Goal: Transaction & Acquisition: Book appointment/travel/reservation

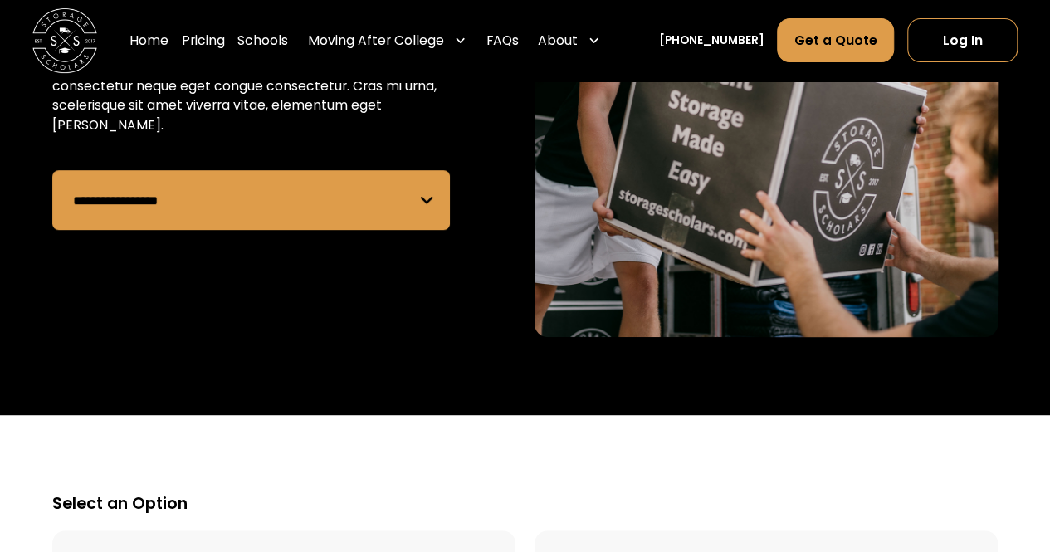
scroll to position [283, 0]
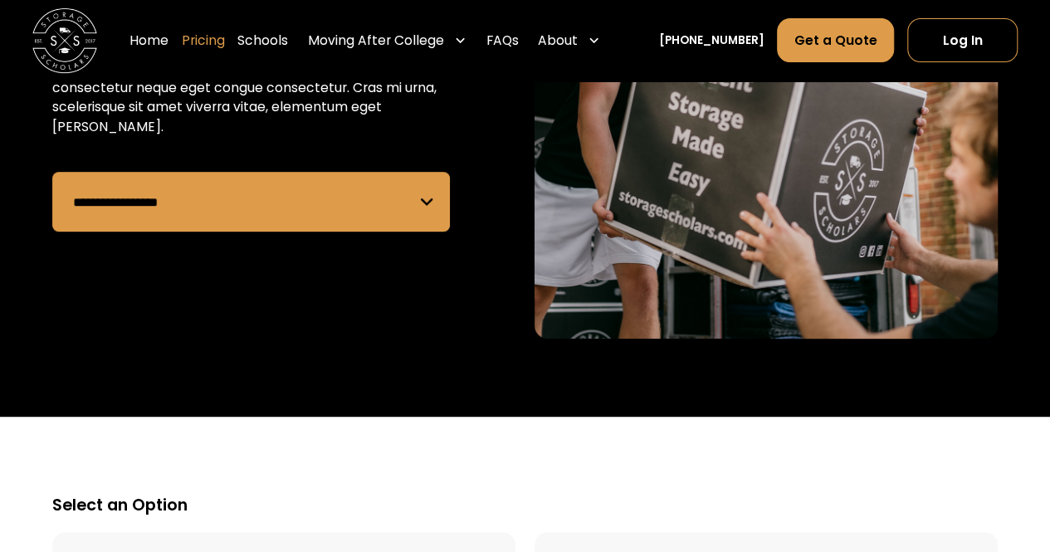
click at [225, 44] on link "Pricing" at bounding box center [203, 41] width 43 height 46
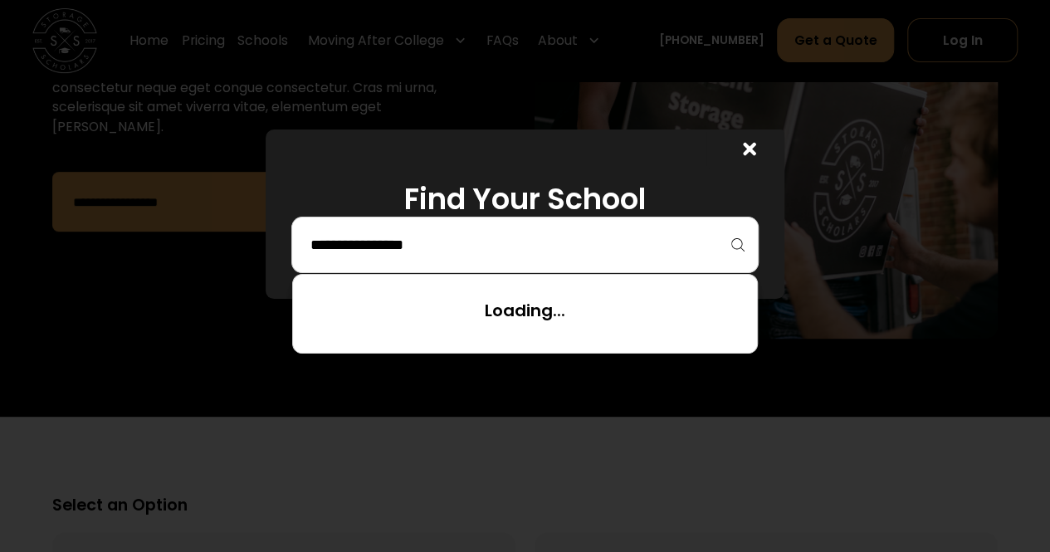
click at [425, 248] on input "search" at bounding box center [525, 245] width 432 height 28
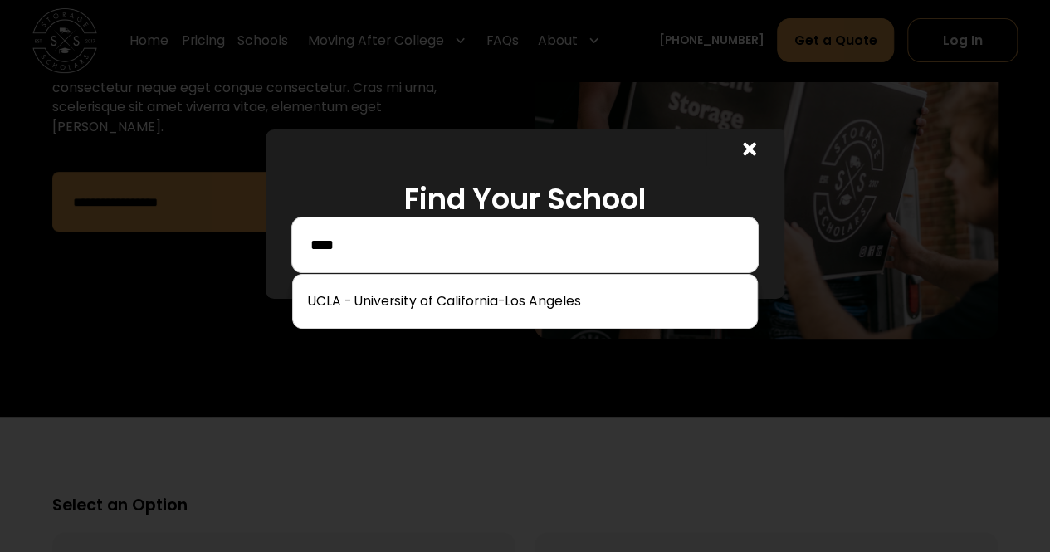
type input "****"
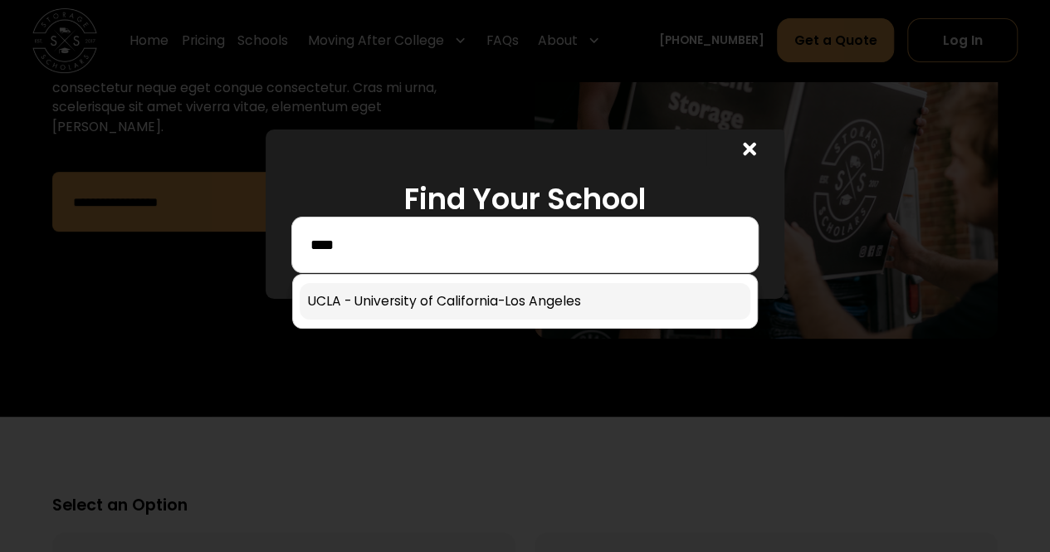
click at [481, 310] on link at bounding box center [525, 301] width 451 height 37
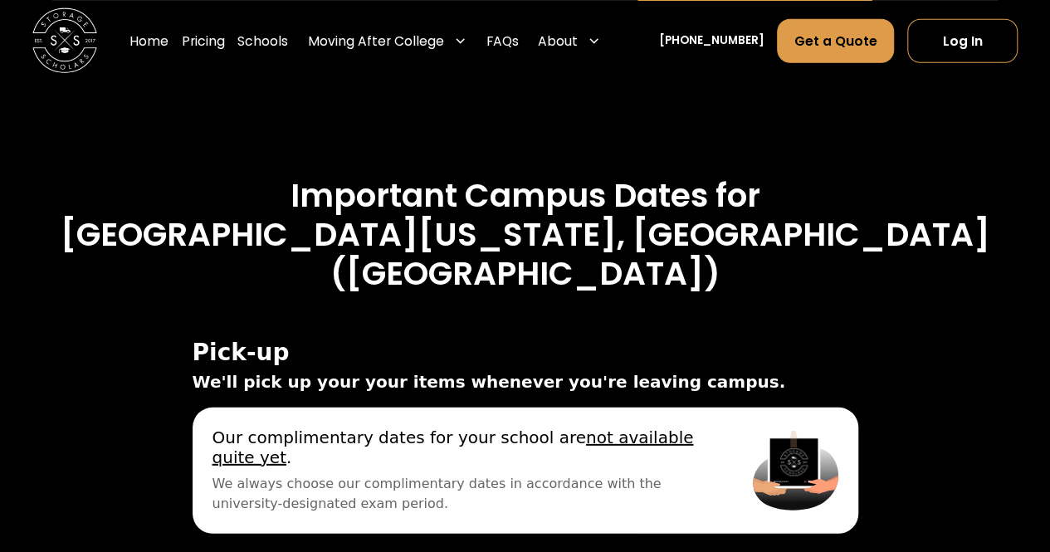
scroll to position [5356, 0]
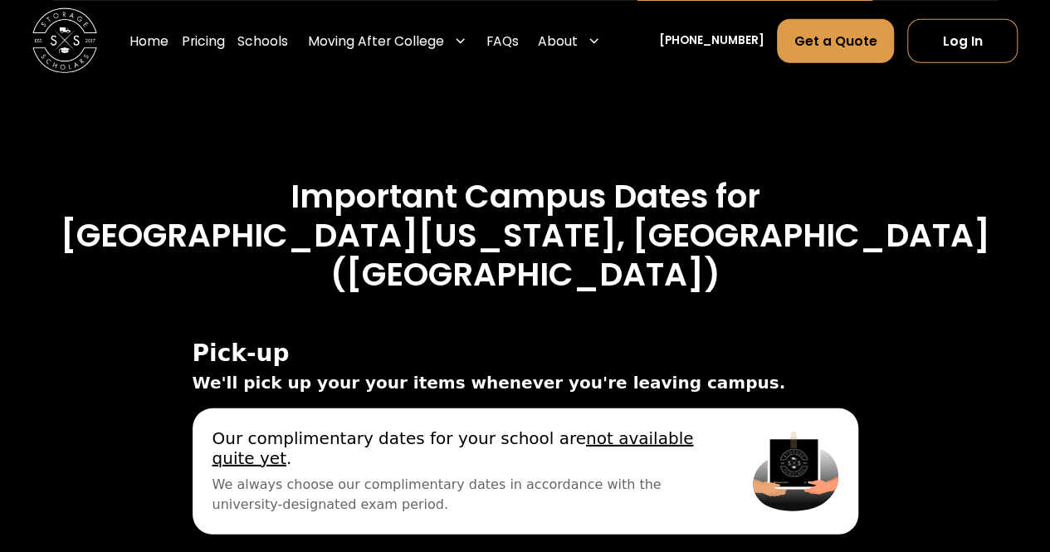
drag, startPoint x: 388, startPoint y: 410, endPoint x: 420, endPoint y: 417, distance: 32.2
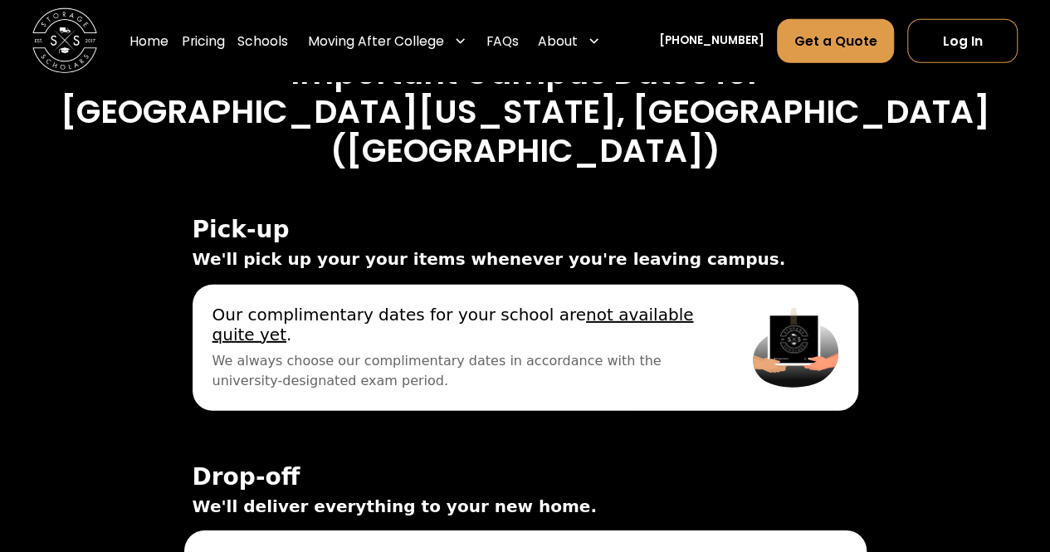
scroll to position [5474, 0]
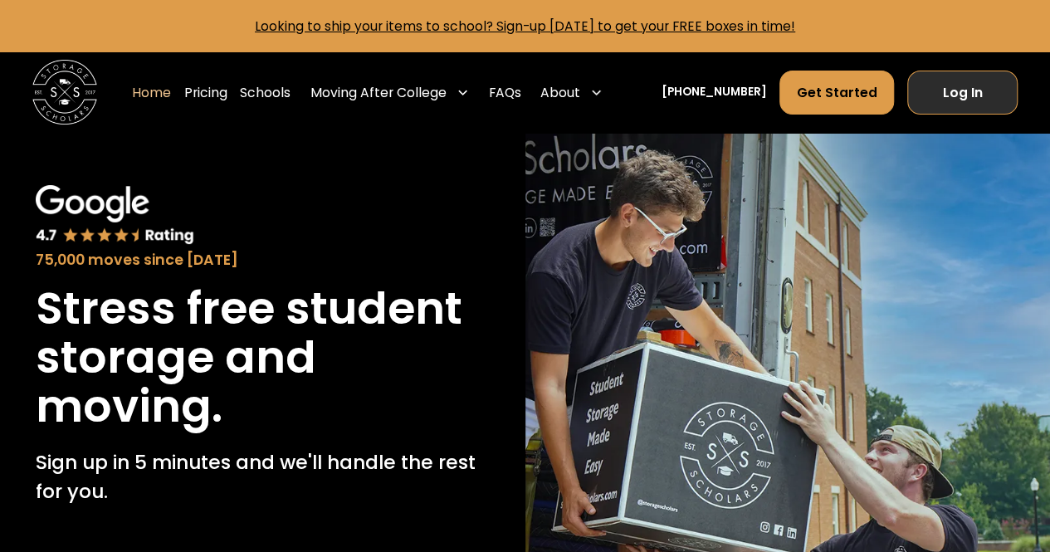
click at [919, 71] on link "Log In" at bounding box center [962, 93] width 110 height 44
